Goal: Task Accomplishment & Management: Use online tool/utility

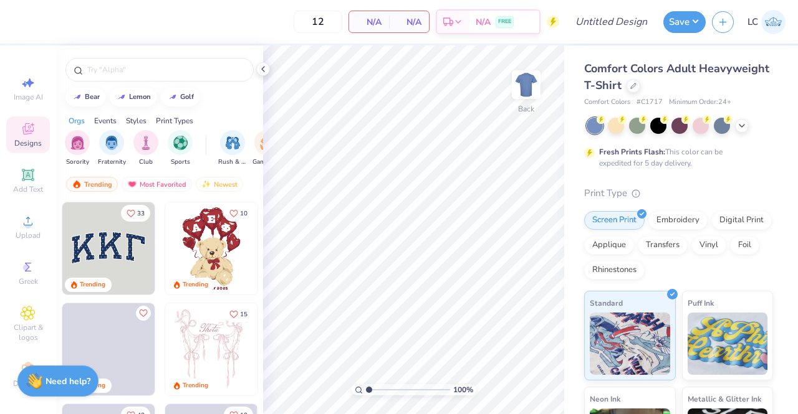
click at [101, 261] on img at bounding box center [108, 249] width 92 height 92
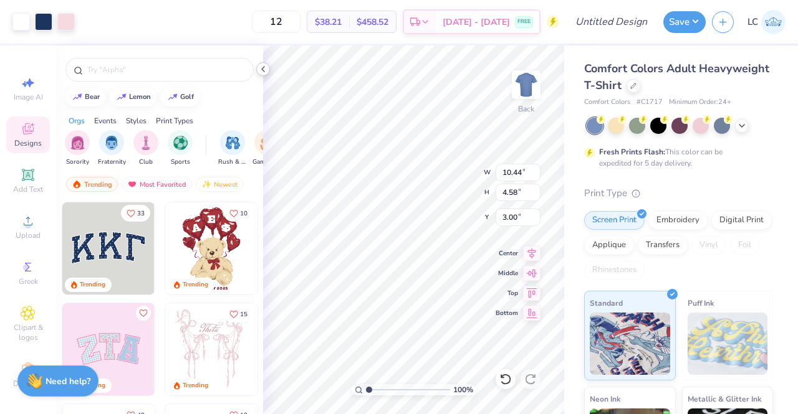
click at [262, 67] on icon at bounding box center [263, 69] width 10 height 10
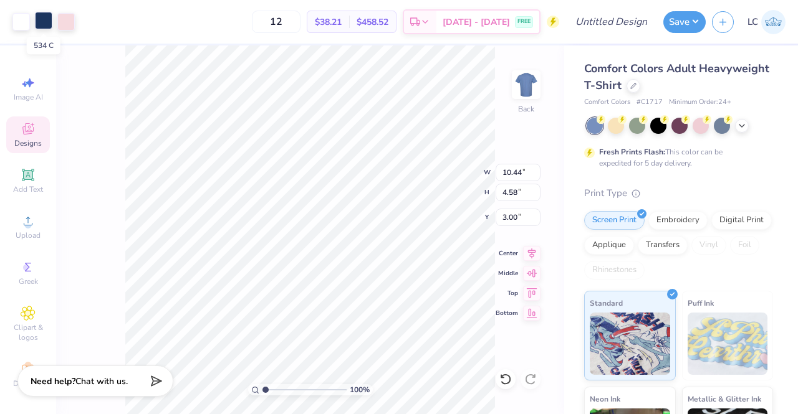
click at [37, 25] on div at bounding box center [43, 20] width 17 height 17
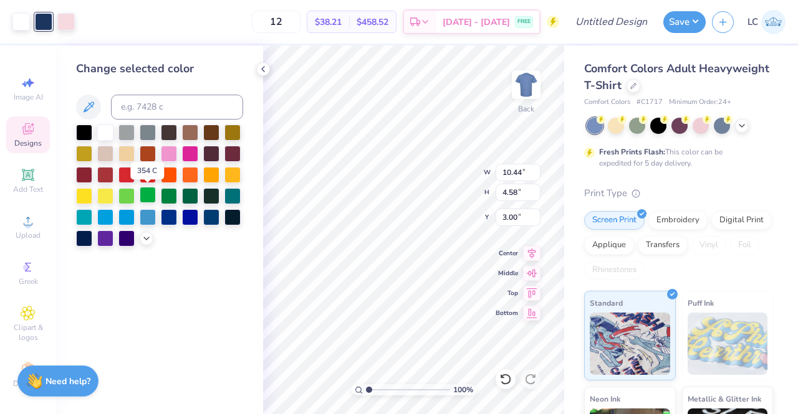
click at [145, 193] on div at bounding box center [148, 195] width 16 height 16
click at [168, 197] on div at bounding box center [169, 195] width 16 height 16
click at [147, 241] on icon at bounding box center [146, 237] width 10 height 10
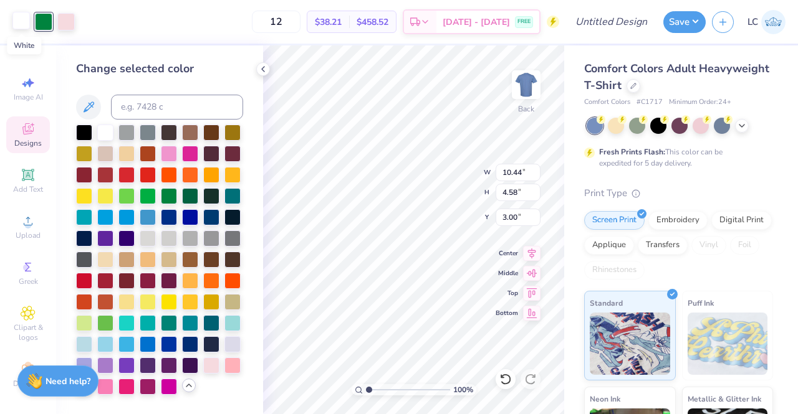
click at [20, 26] on div at bounding box center [20, 20] width 17 height 17
click at [166, 158] on div at bounding box center [169, 153] width 16 height 16
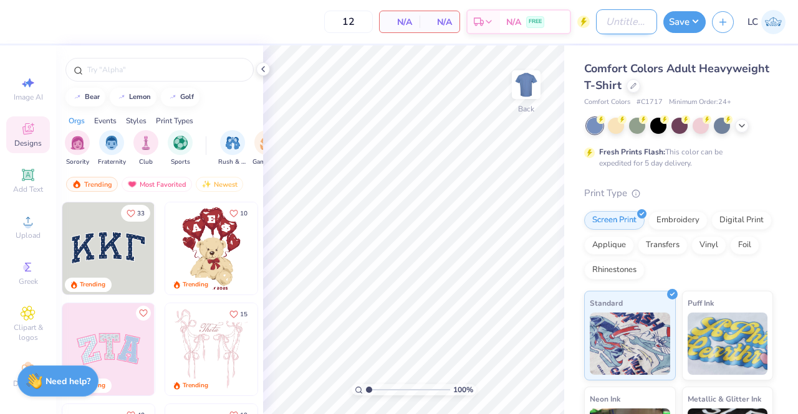
click at [606, 22] on input "Design Title" at bounding box center [626, 21] width 61 height 25
type input "DZ fall pr/gameday"
click at [636, 83] on icon at bounding box center [633, 85] width 6 height 6
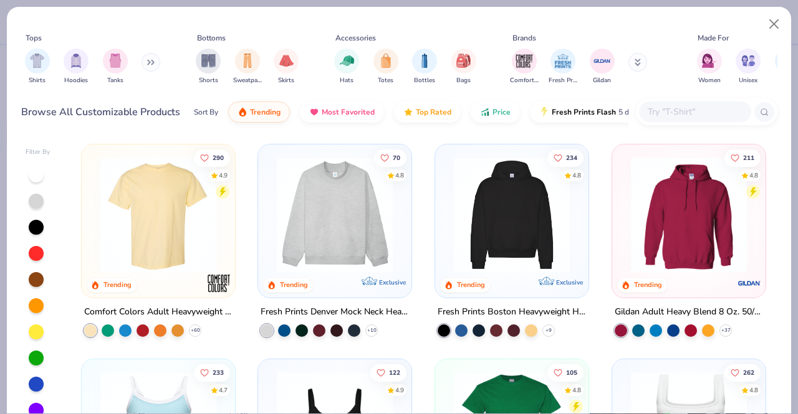
click at [680, 112] on input "text" at bounding box center [694, 112] width 96 height 14
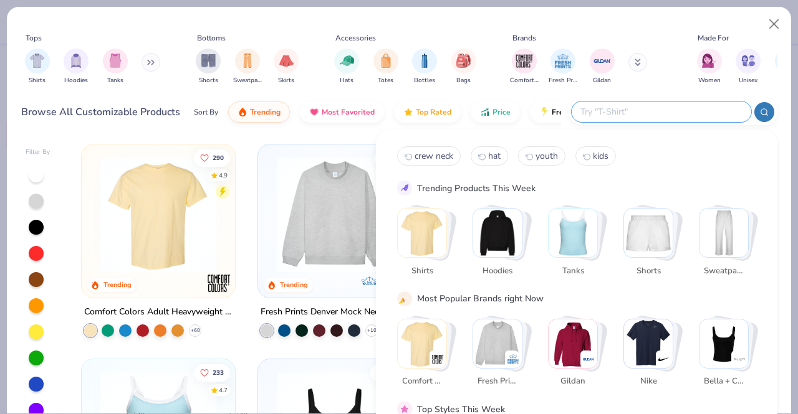
click at [497, 226] on img "Stack Card Button Hoodies" at bounding box center [497, 233] width 49 height 49
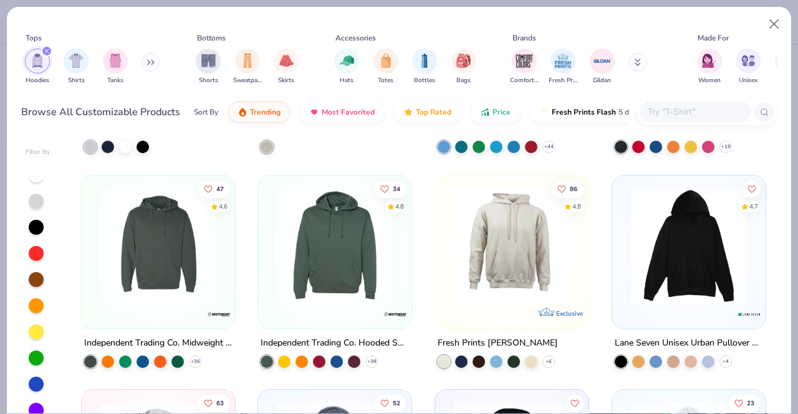
scroll to position [400, 0]
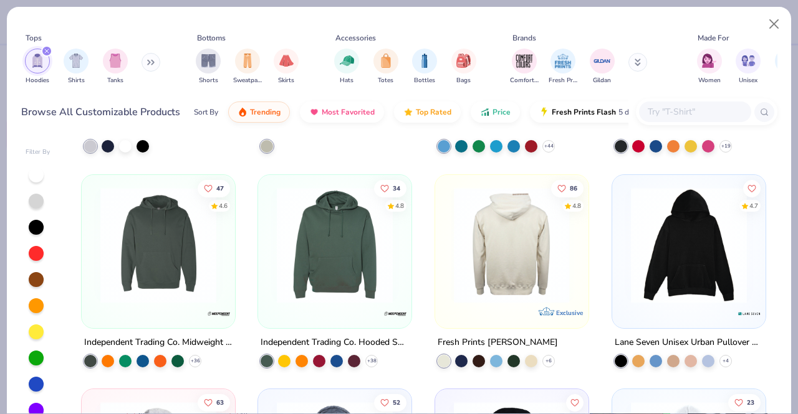
click at [497, 226] on div at bounding box center [511, 245] width 385 height 116
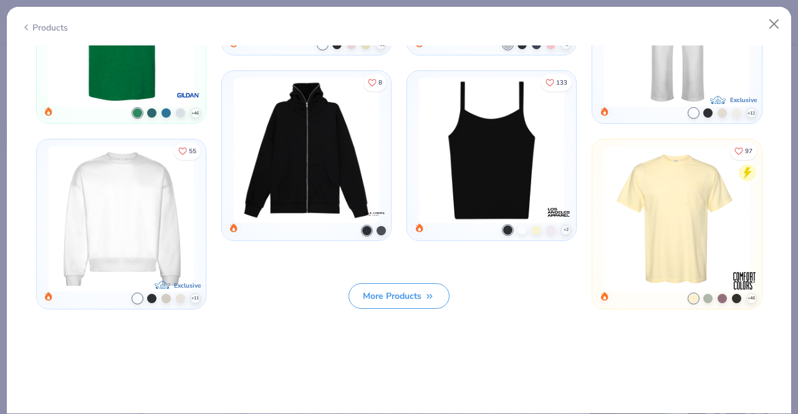
scroll to position [1376, 0]
click at [777, 18] on button "Close" at bounding box center [774, 24] width 24 height 24
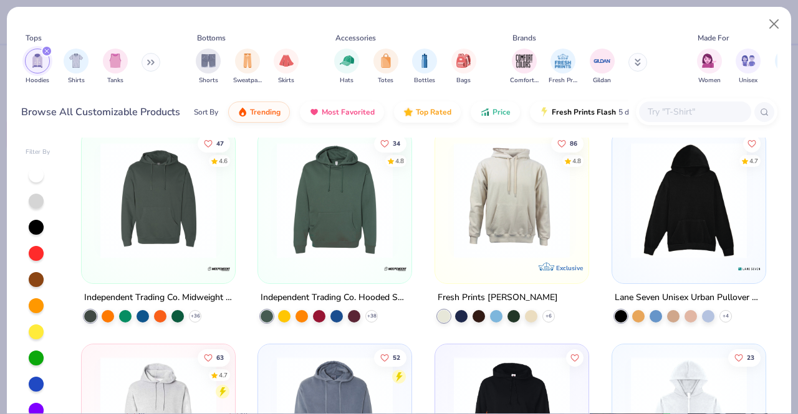
scroll to position [445, 0]
click at [479, 240] on img at bounding box center [512, 199] width 128 height 116
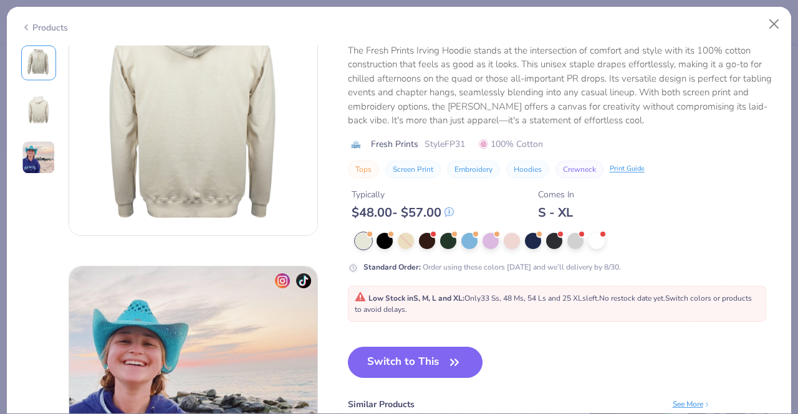
scroll to position [342, 0]
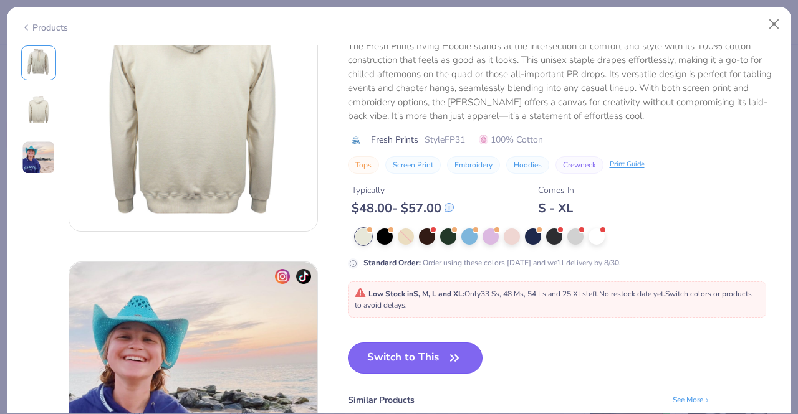
click at [429, 358] on button "Switch to This" at bounding box center [415, 358] width 135 height 31
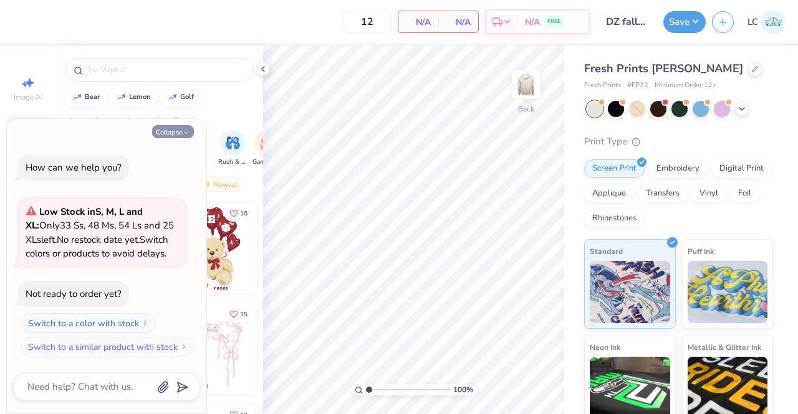
click at [183, 133] on icon "button" at bounding box center [186, 132] width 7 height 7
type textarea "x"
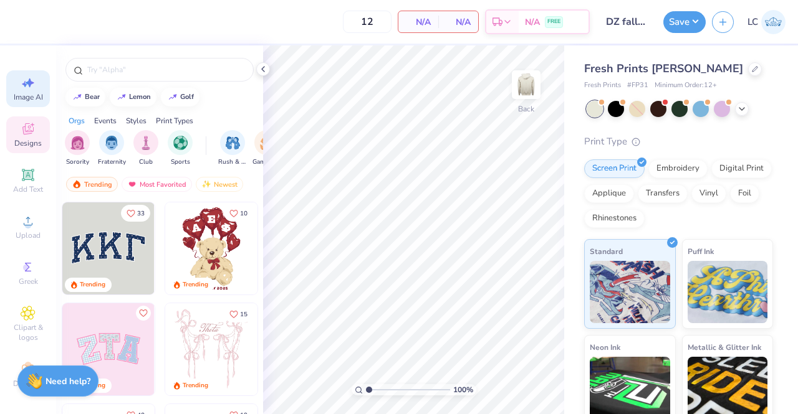
click at [16, 93] on span "Image AI" at bounding box center [28, 97] width 29 height 10
select select "4"
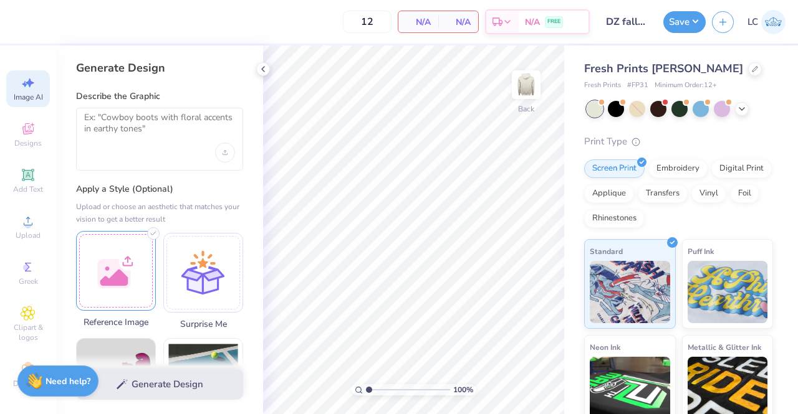
click at [110, 259] on div at bounding box center [116, 271] width 80 height 80
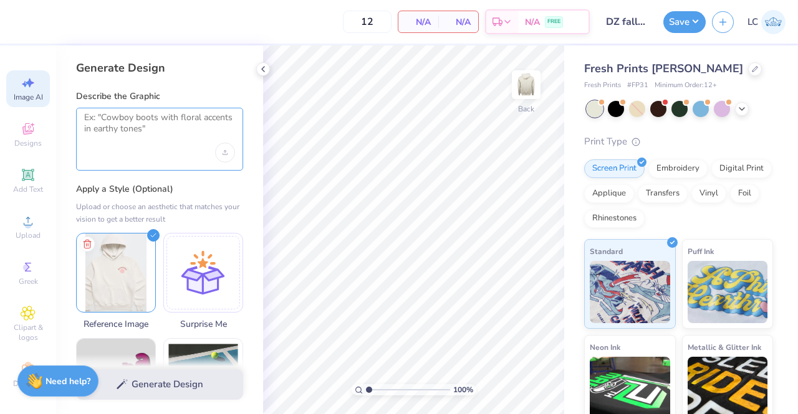
click at [167, 126] on textarea at bounding box center [159, 127] width 151 height 31
click at [88, 240] on icon at bounding box center [87, 242] width 15 height 15
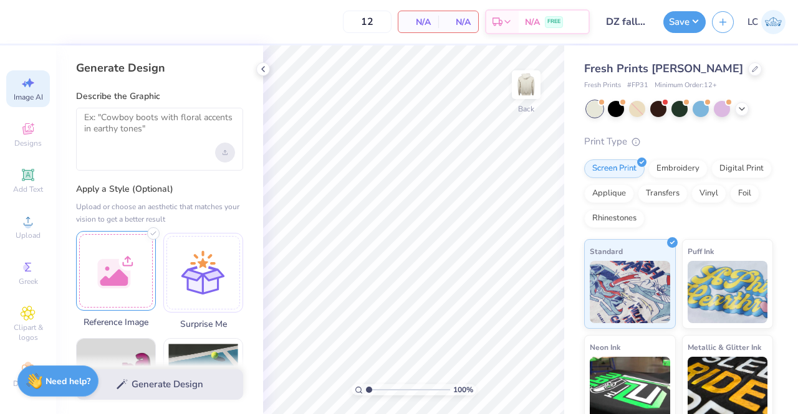
click at [223, 150] on icon "Upload image" at bounding box center [225, 152] width 5 height 5
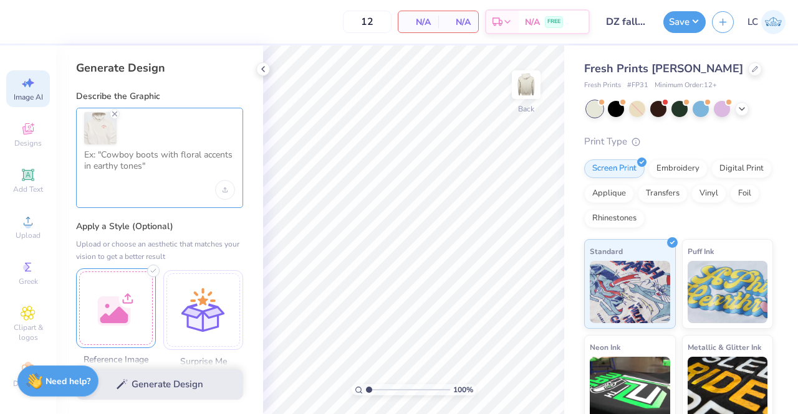
click at [147, 176] on textarea at bounding box center [159, 165] width 151 height 31
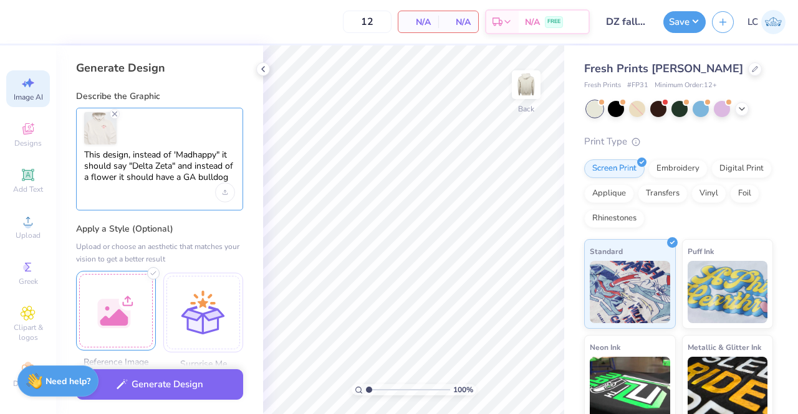
type textarea "This design, instead of 'Madhappy" it should say "Delta Zeta" and instead of a …"
click at [223, 194] on div "Upload image" at bounding box center [225, 193] width 20 height 20
click at [230, 173] on textarea "This design, instead of 'Madhappy" it should say "Delta Zeta" and instead of a …" at bounding box center [159, 167] width 151 height 34
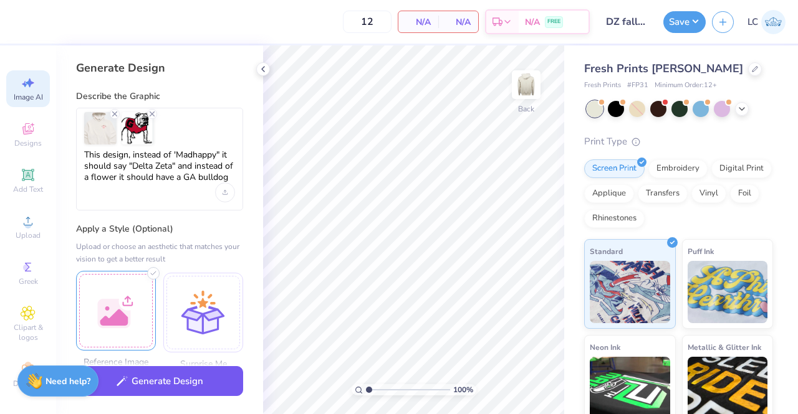
click at [164, 386] on button "Generate Design" at bounding box center [159, 381] width 167 height 31
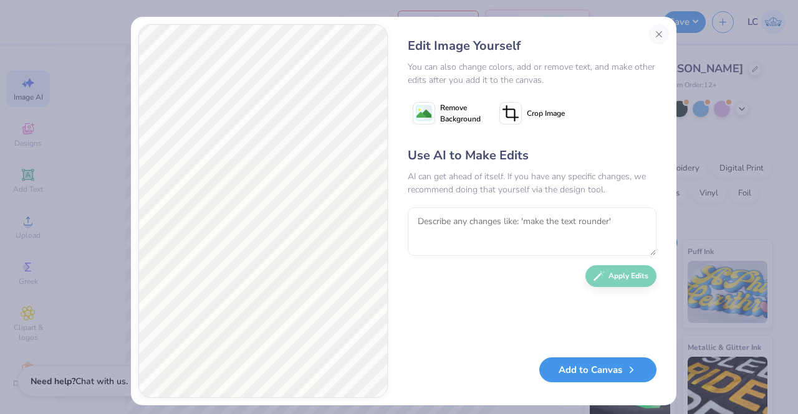
click at [599, 366] on button "Add to Canvas" at bounding box center [597, 371] width 117 height 26
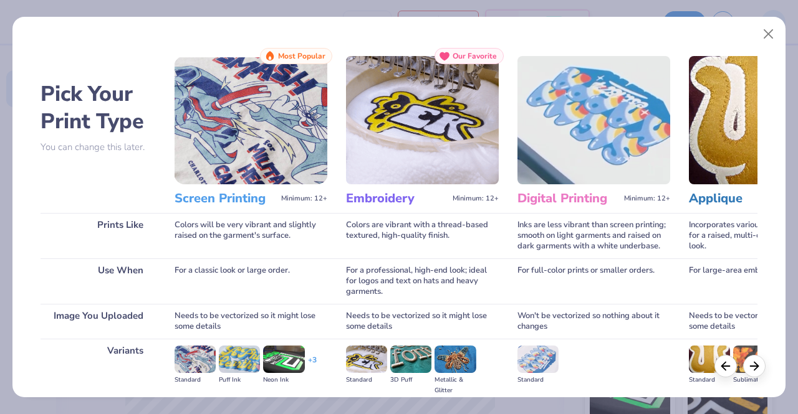
scroll to position [144, 0]
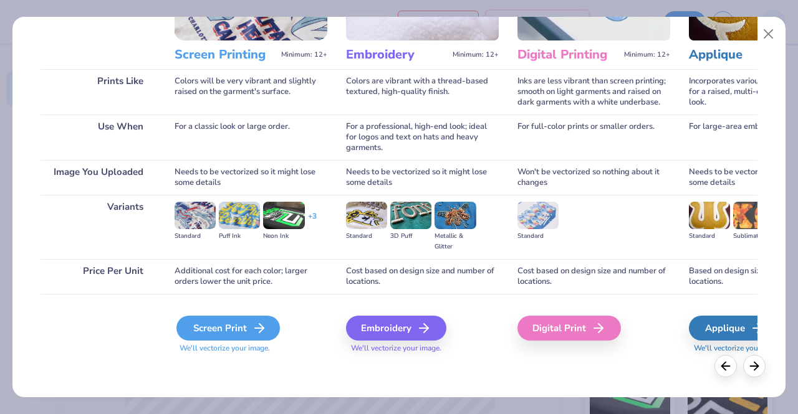
click at [252, 330] on icon at bounding box center [259, 328] width 15 height 15
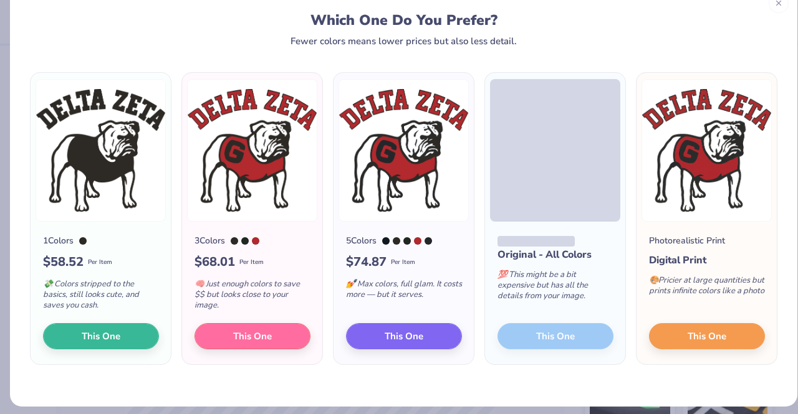
scroll to position [32, 0]
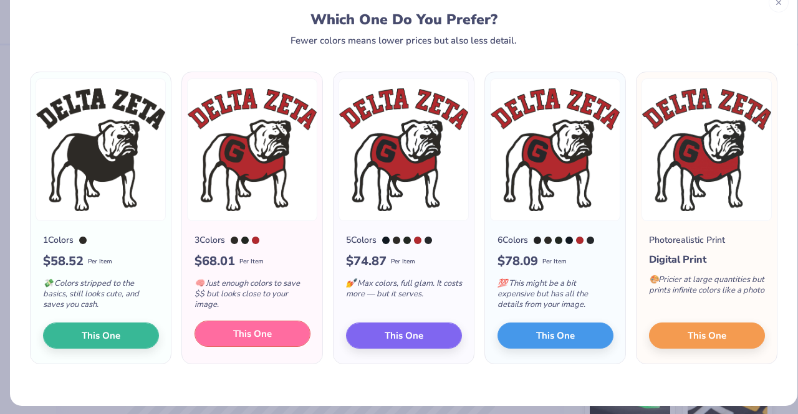
click at [250, 331] on span "This One" at bounding box center [252, 334] width 39 height 14
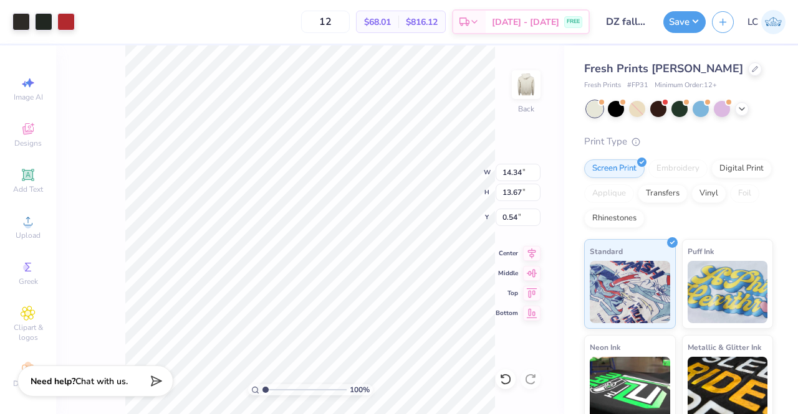
type input "3.67"
type input "3.50"
type input "3.00"
type input "3.31"
type input "3.16"
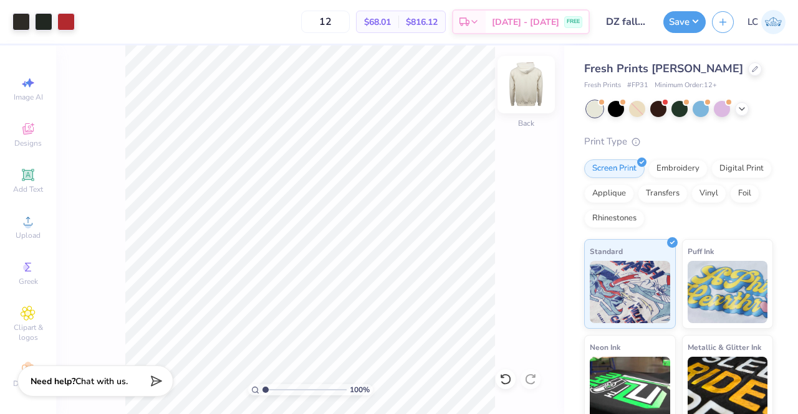
click at [525, 84] on img at bounding box center [526, 85] width 50 height 50
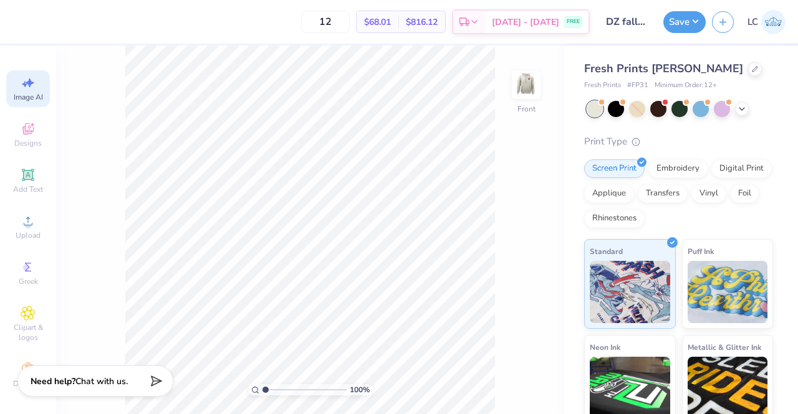
click at [23, 87] on icon at bounding box center [28, 82] width 15 height 15
select select "4"
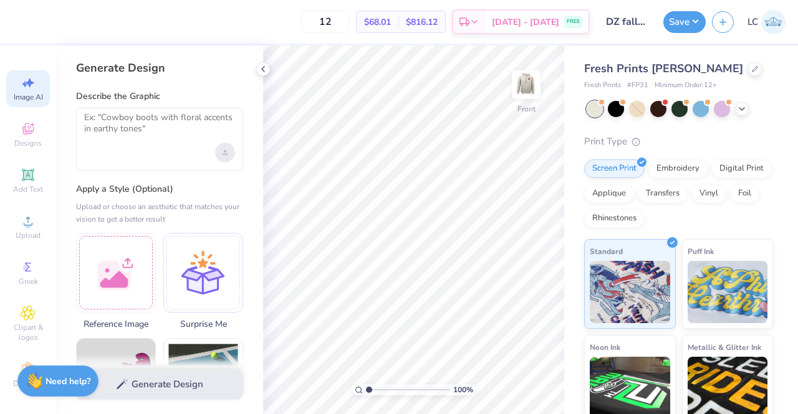
click at [218, 151] on div "Upload image" at bounding box center [225, 153] width 20 height 20
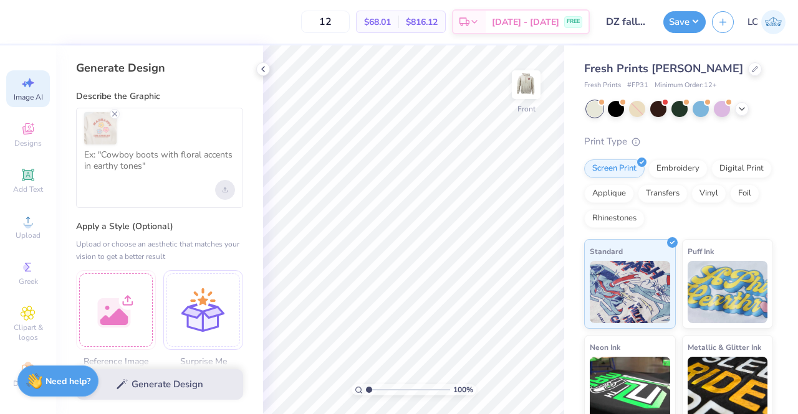
click at [226, 193] on div "Upload image" at bounding box center [225, 190] width 20 height 20
click at [226, 191] on icon "Upload image" at bounding box center [225, 191] width 4 height 1
click at [225, 191] on icon "Upload image" at bounding box center [225, 190] width 5 height 5
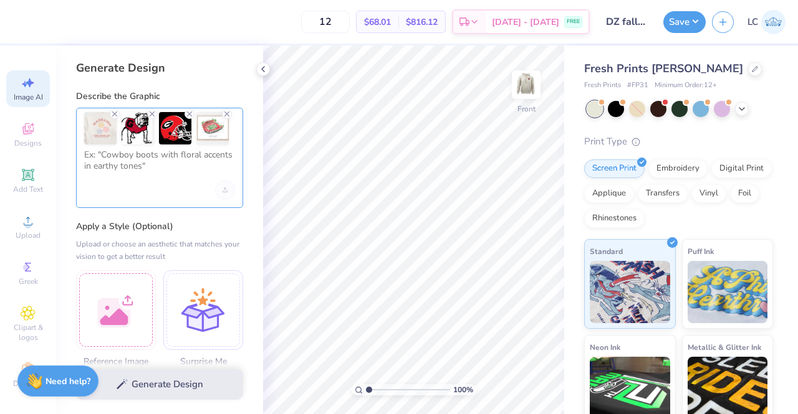
click at [147, 168] on textarea at bounding box center [159, 165] width 151 height 31
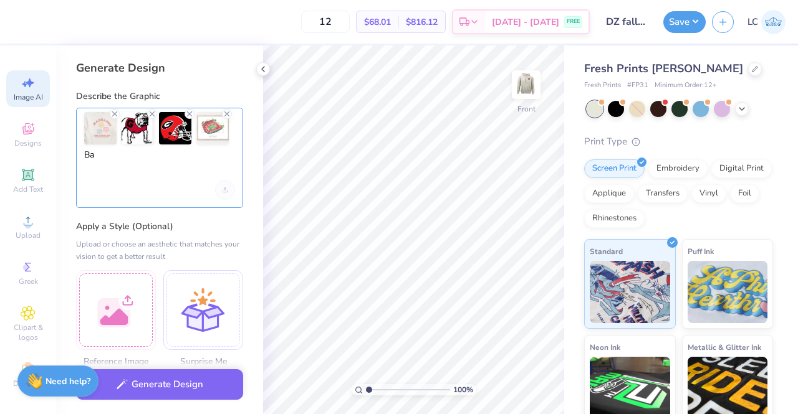
type textarea "B"
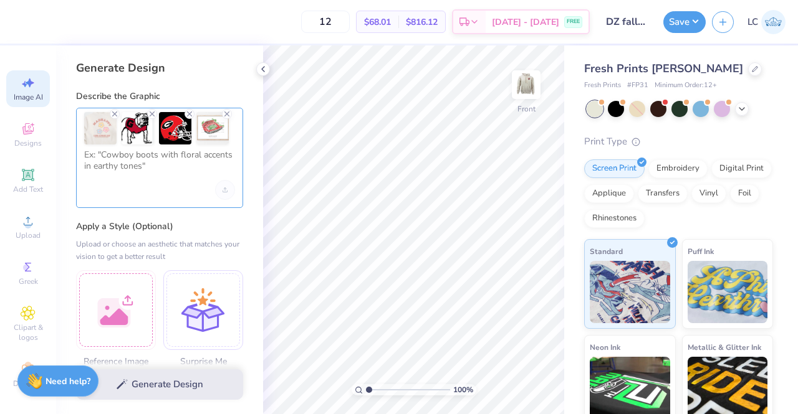
type textarea "C"
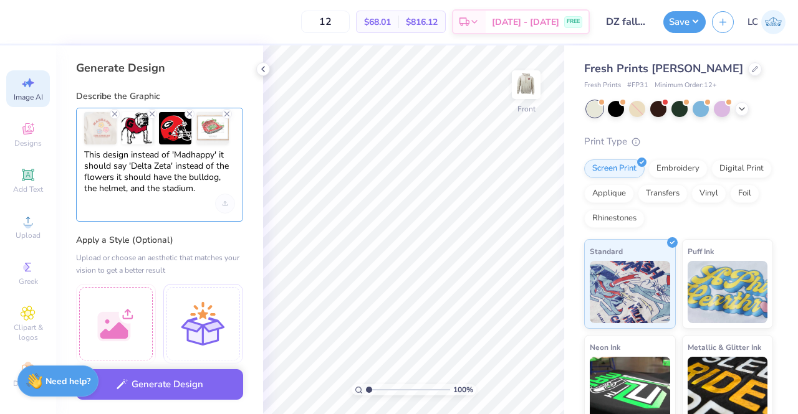
click at [173, 165] on textarea "This design instead of 'Madhappy' it should say 'Delta Zeta' instead of the flo…" at bounding box center [159, 172] width 151 height 45
click at [194, 188] on textarea "This design instead of 'Madhappy' it should say 'Delta Zeta'. Instead of the fl…" at bounding box center [159, 172] width 151 height 45
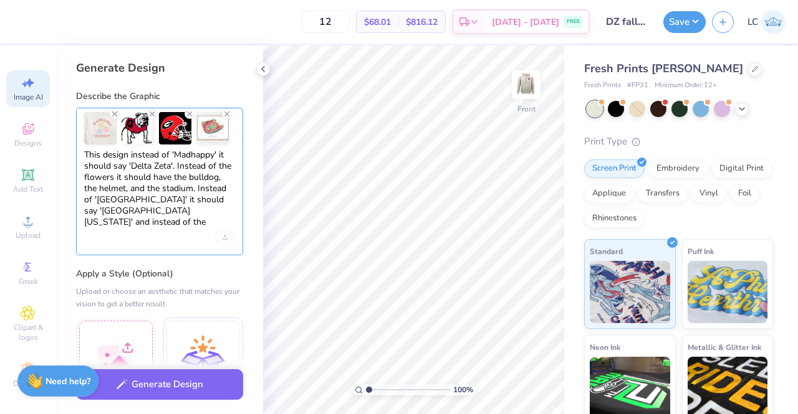
click at [138, 224] on textarea "This design instead of 'Madhappy' it should say 'Delta Zeta'. Instead of the fl…" at bounding box center [159, 189] width 151 height 79
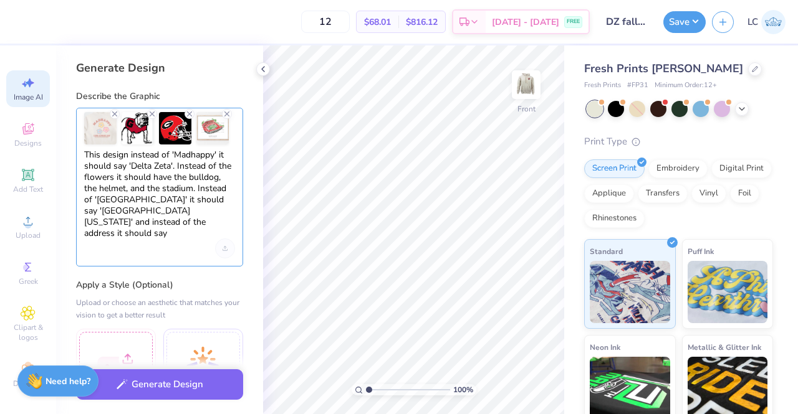
drag, startPoint x: 193, startPoint y: 201, endPoint x: 123, endPoint y: 206, distance: 70.0
click at [123, 206] on textarea "This design instead of 'Madhappy' it should say 'Delta Zeta'. Instead of the fl…" at bounding box center [159, 195] width 151 height 90
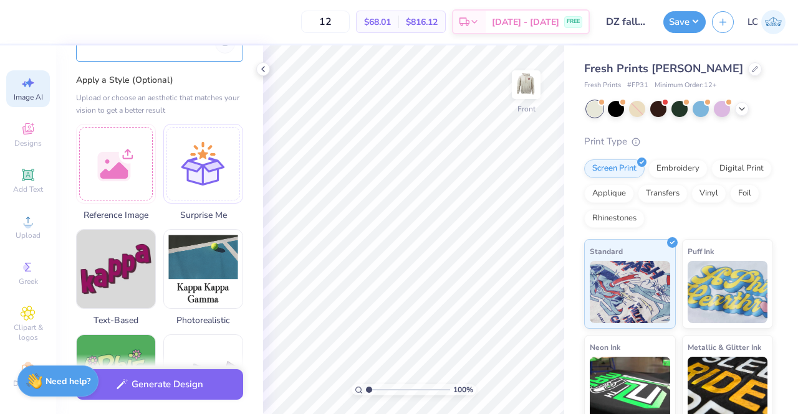
scroll to position [199, 0]
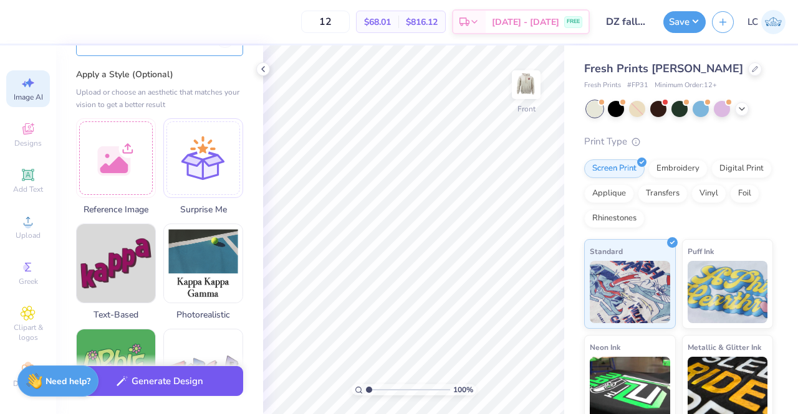
type textarea "This design instead of 'Madhappy' it should say 'Delta Zeta'. Instead of the fl…"
click at [171, 375] on button "Generate Design" at bounding box center [159, 381] width 167 height 31
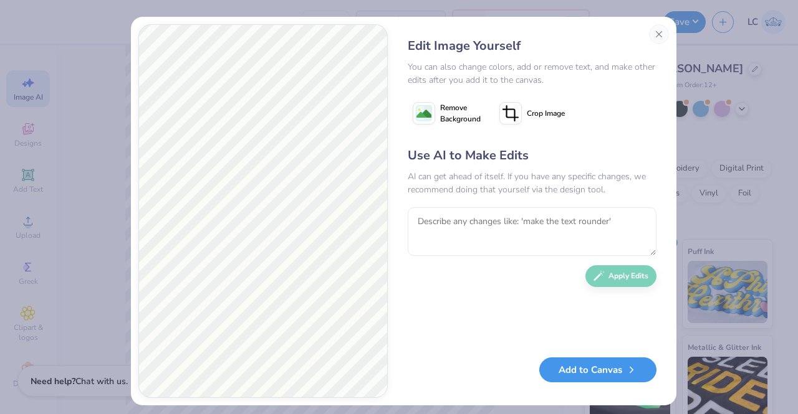
click at [580, 374] on button "Add to Canvas" at bounding box center [597, 371] width 117 height 26
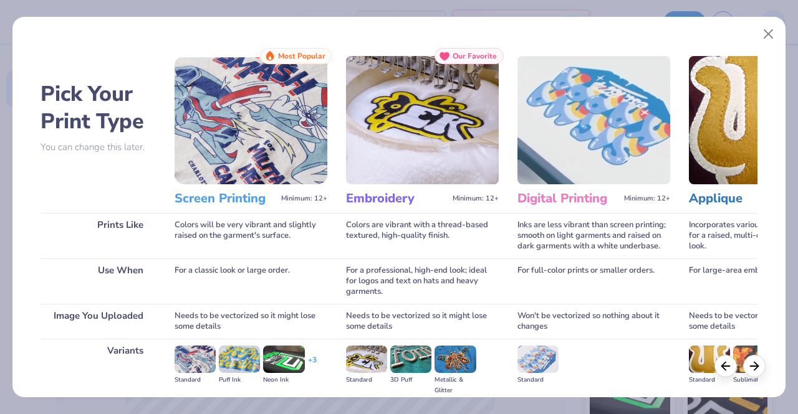
scroll to position [144, 0]
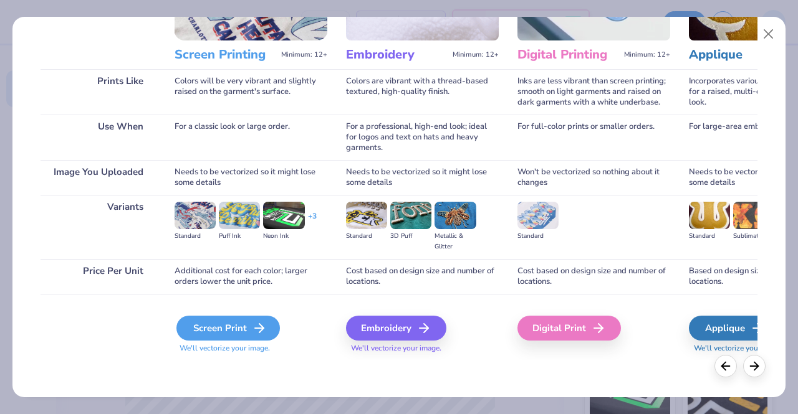
click at [260, 336] on div "Screen Print" at bounding box center [227, 328] width 103 height 25
click at [244, 323] on div "Screen Print" at bounding box center [227, 328] width 103 height 25
